Goal: Information Seeking & Learning: Learn about a topic

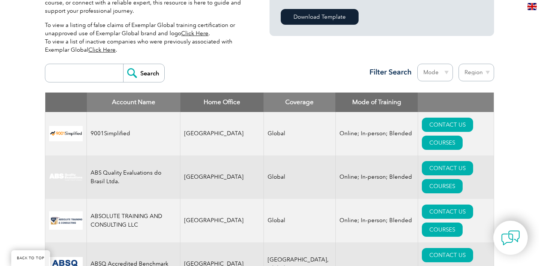
scroll to position [237, 0]
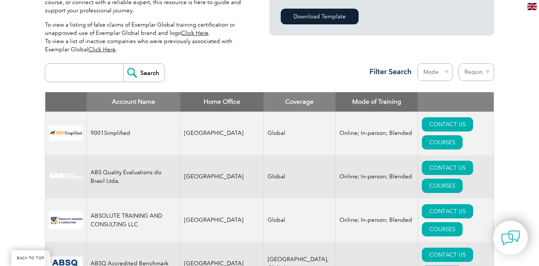
click at [466, 79] on select "Region Australia Bahrain Bangladesh Brazil Canada Colombia Dominican Republic E…" at bounding box center [477, 72] width 36 height 18
select select "India"
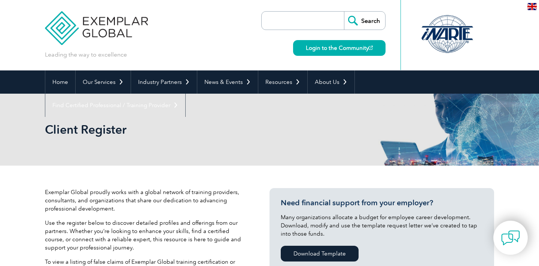
select select "[GEOGRAPHIC_DATA]"
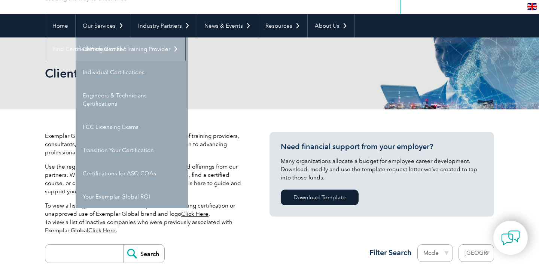
scroll to position [57, 0]
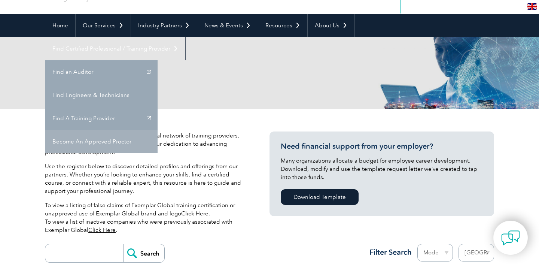
click at [158, 130] on link "Become An Approved Proctor" at bounding box center [101, 141] width 112 height 23
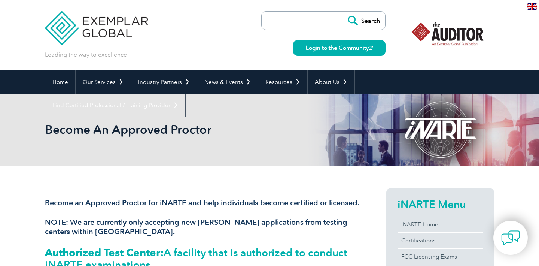
click at [114, 27] on img at bounding box center [96, 22] width 103 height 45
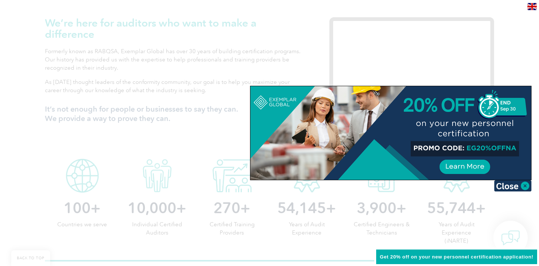
scroll to position [256, 0]
click at [509, 187] on img at bounding box center [512, 185] width 37 height 11
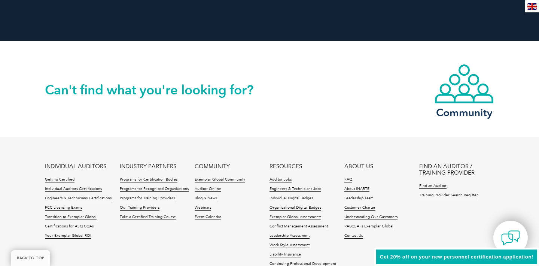
scroll to position [1786, 0]
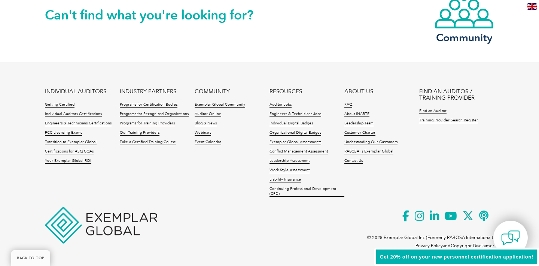
click at [137, 121] on link "Programs for Training Providers" at bounding box center [147, 123] width 55 height 5
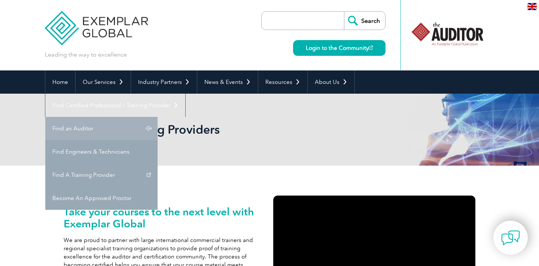
click at [158, 117] on link "Find an Auditor" at bounding box center [101, 128] width 112 height 23
